Goal: Navigation & Orientation: Find specific page/section

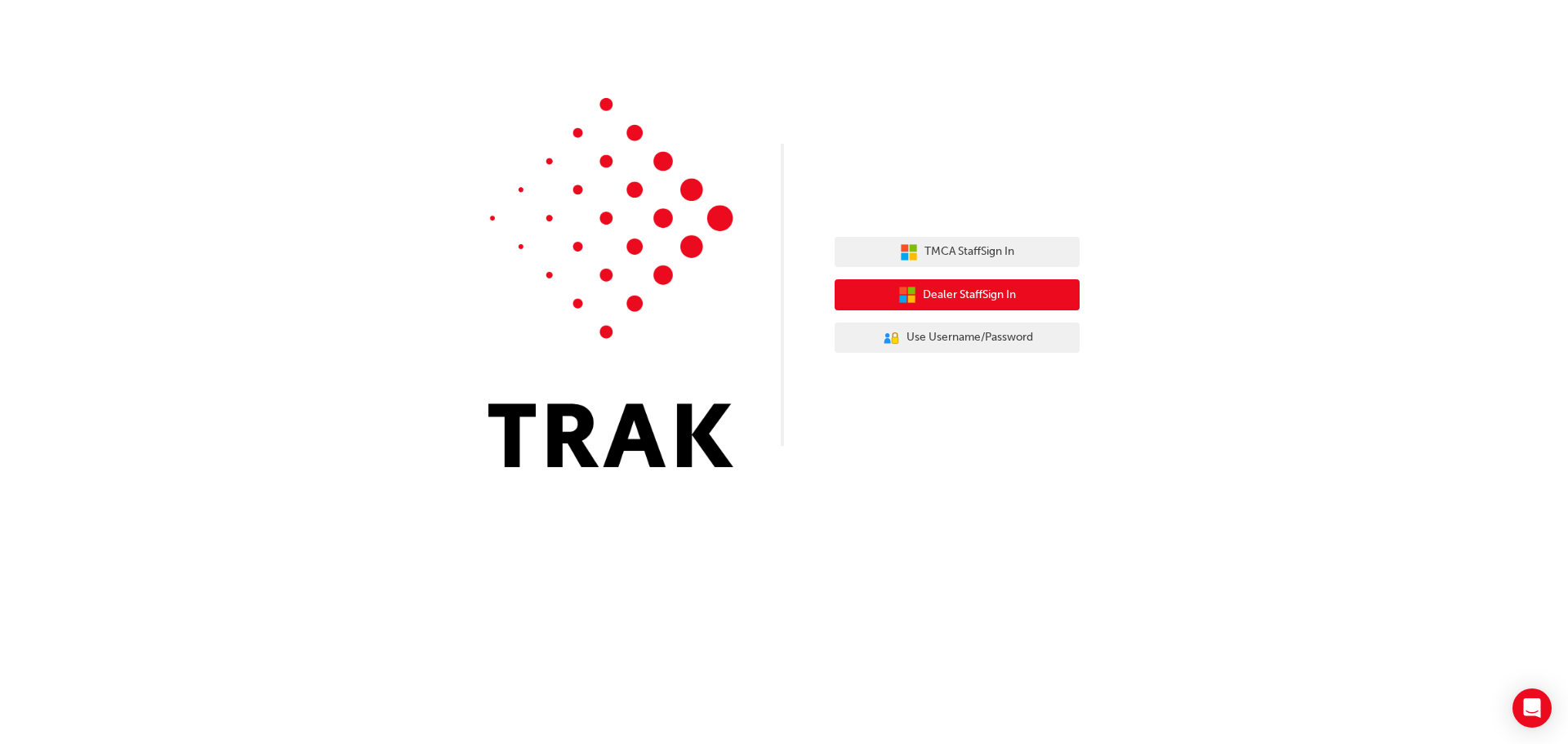
click at [995, 289] on span "Dealer Staff Sign In" at bounding box center [969, 296] width 93 height 19
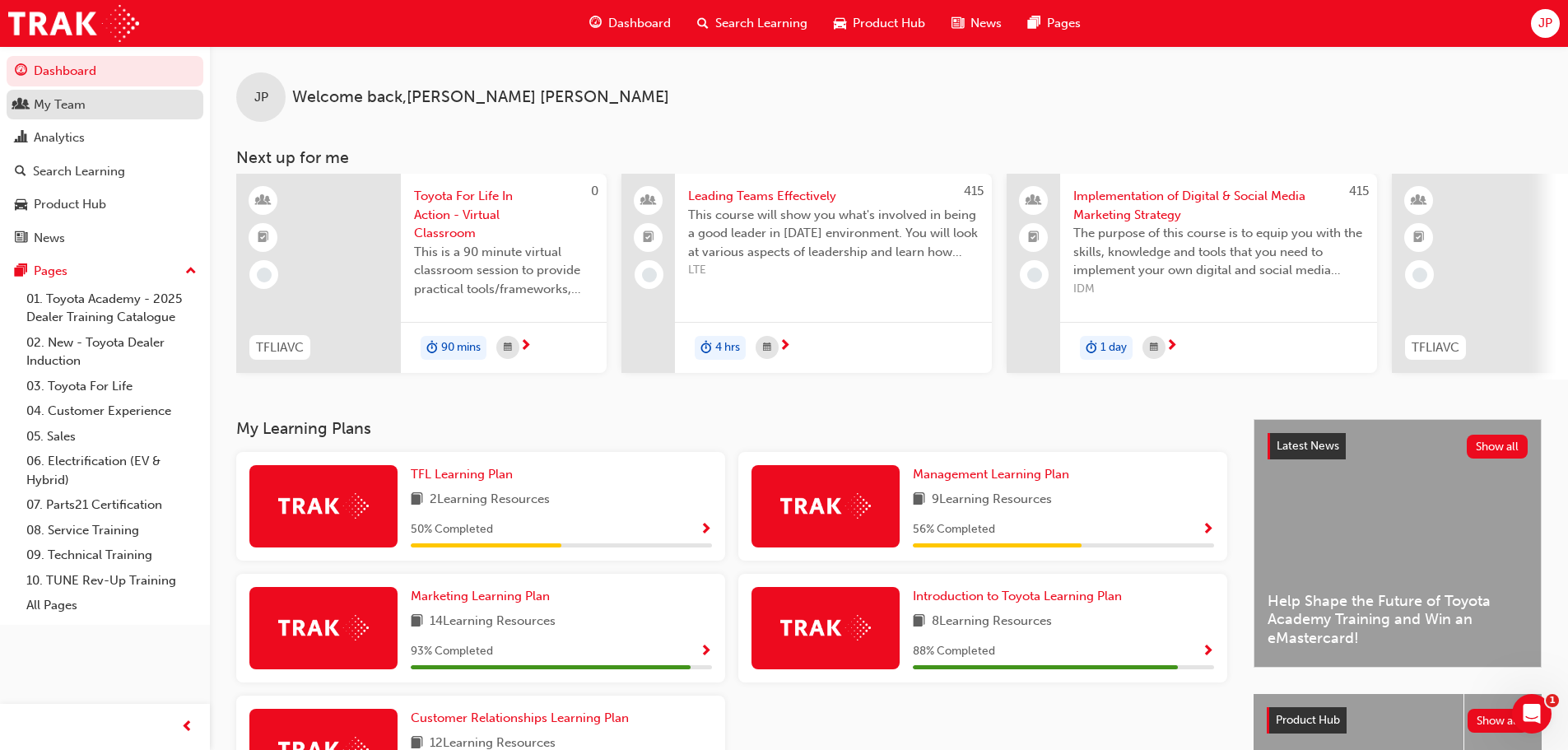
click at [89, 100] on div "My Team" at bounding box center [105, 105] width 180 height 21
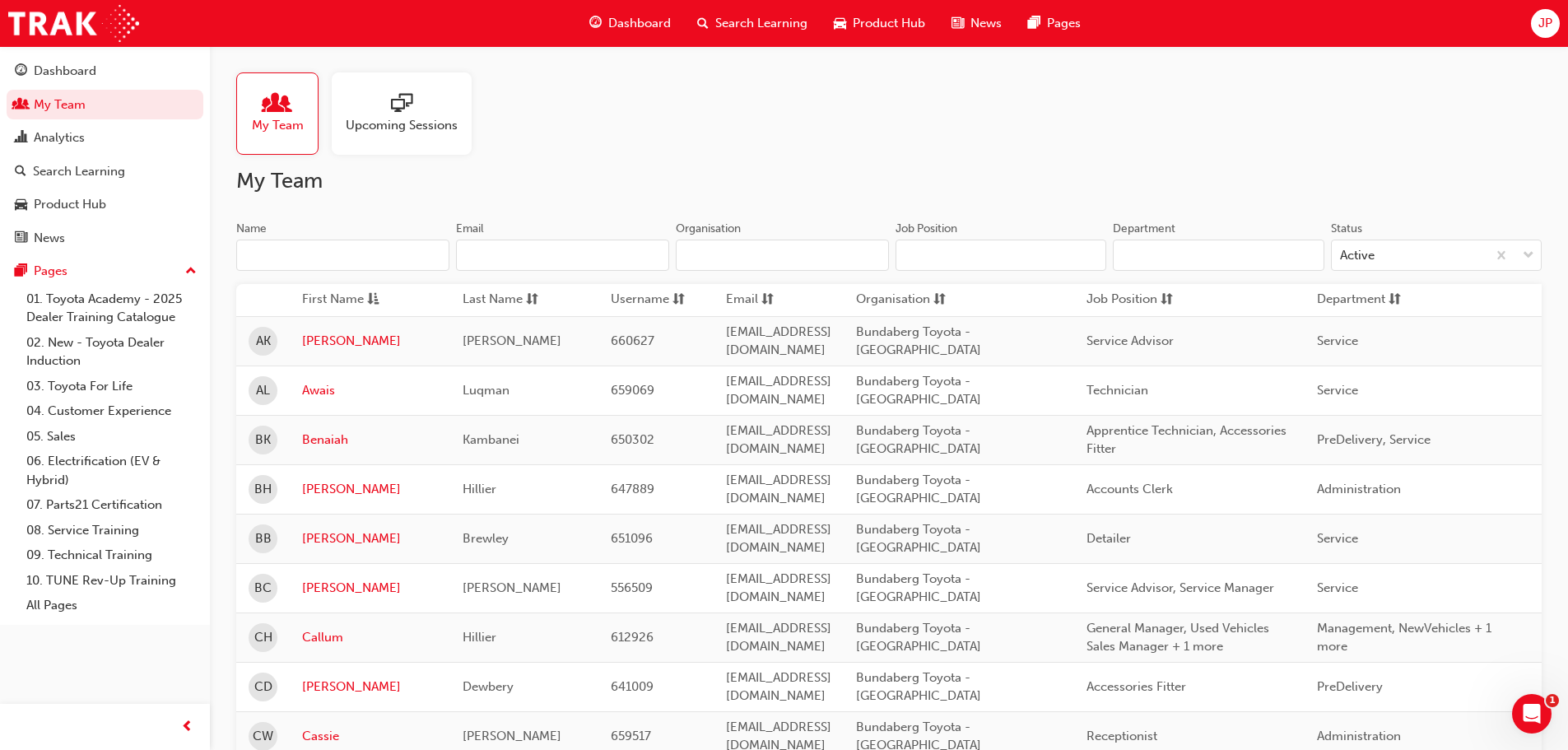
click at [378, 112] on div at bounding box center [401, 104] width 112 height 23
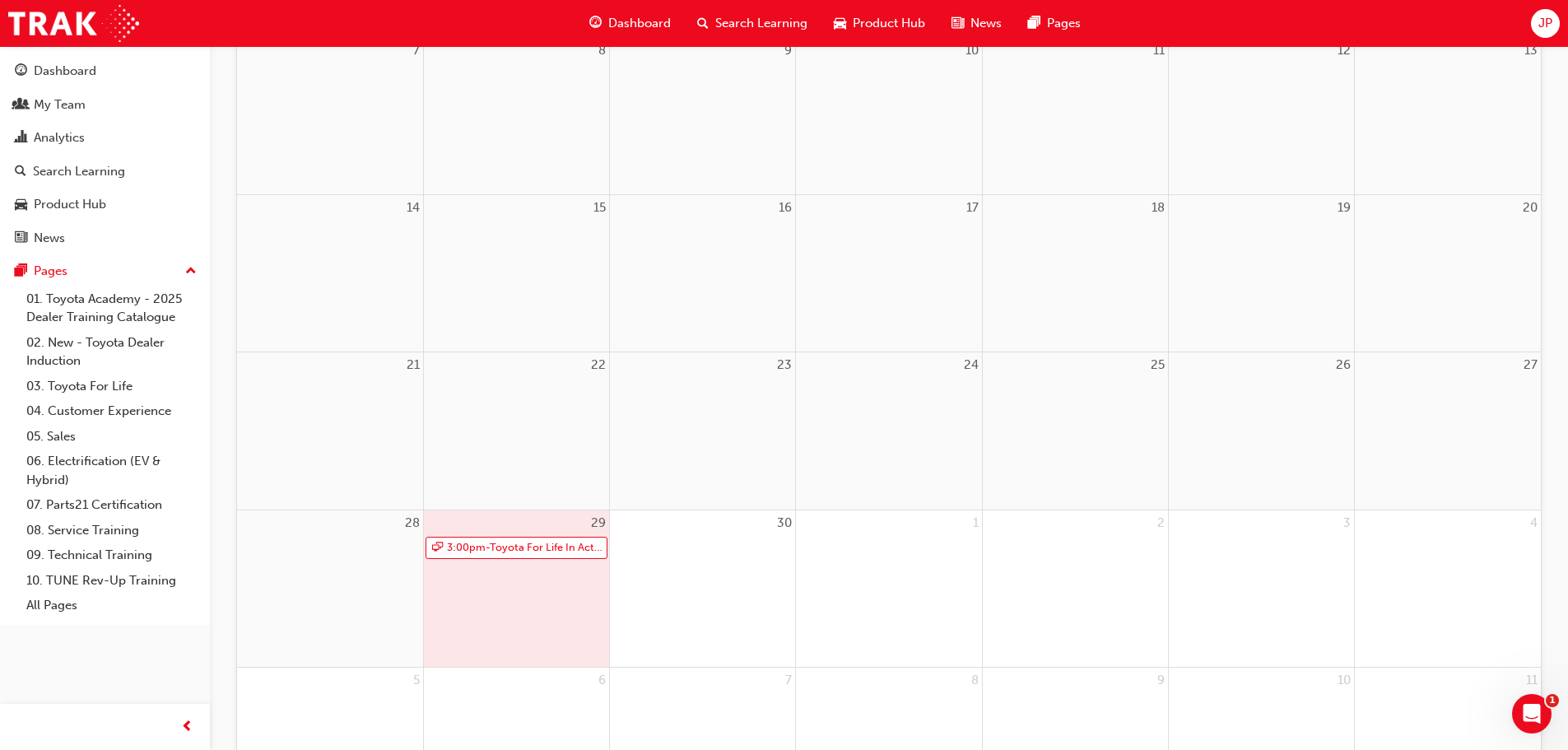
scroll to position [568, 0]
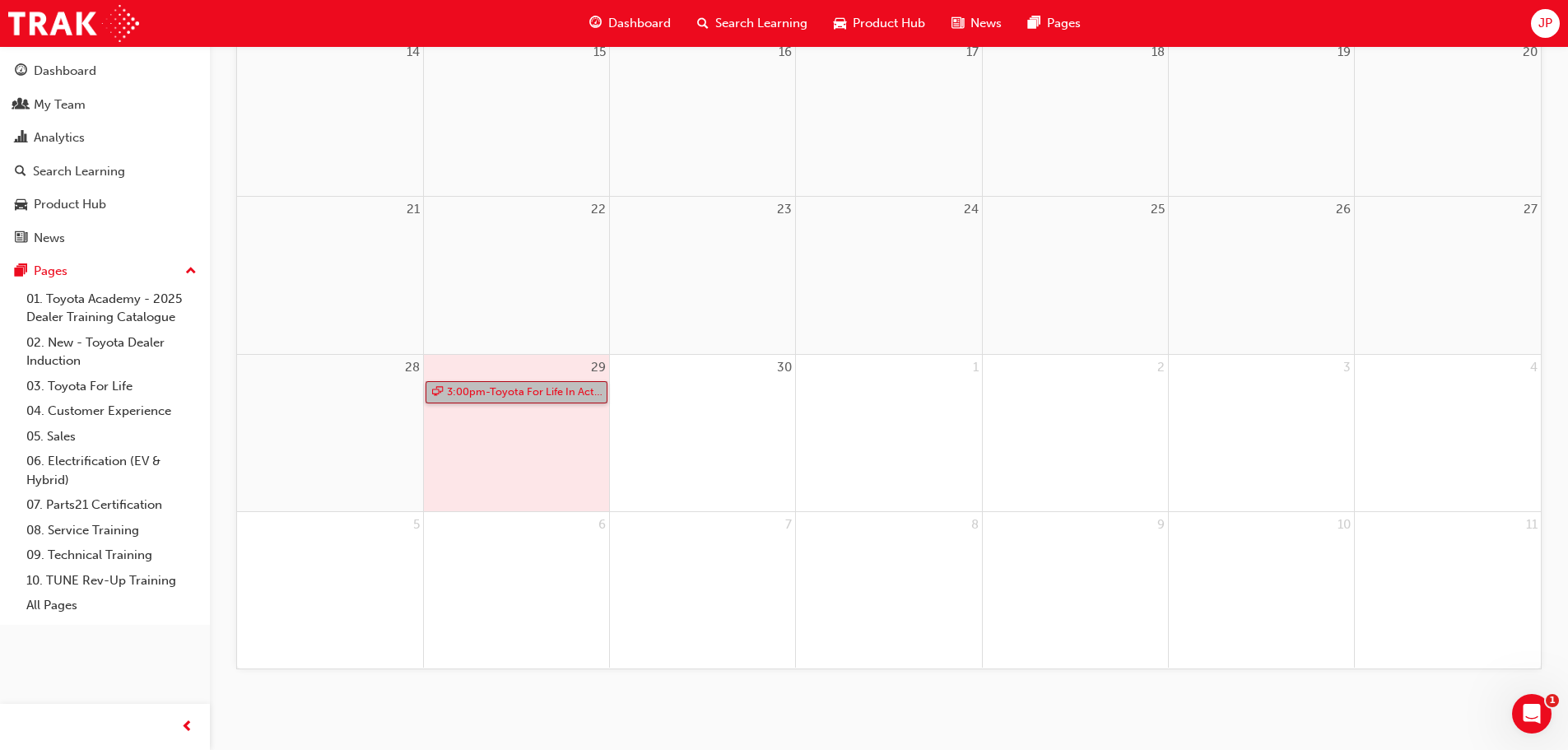
click at [474, 392] on link "3:00pm - Toyota For Life In Action - Virtual Classroom" at bounding box center [517, 392] width 181 height 22
